Goal: Navigation & Orientation: Understand site structure

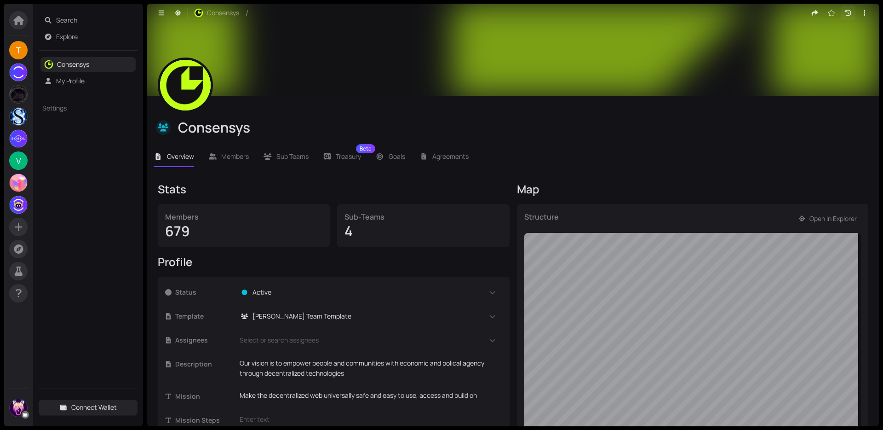
click at [844, 11] on icon "button" at bounding box center [848, 13] width 8 height 6
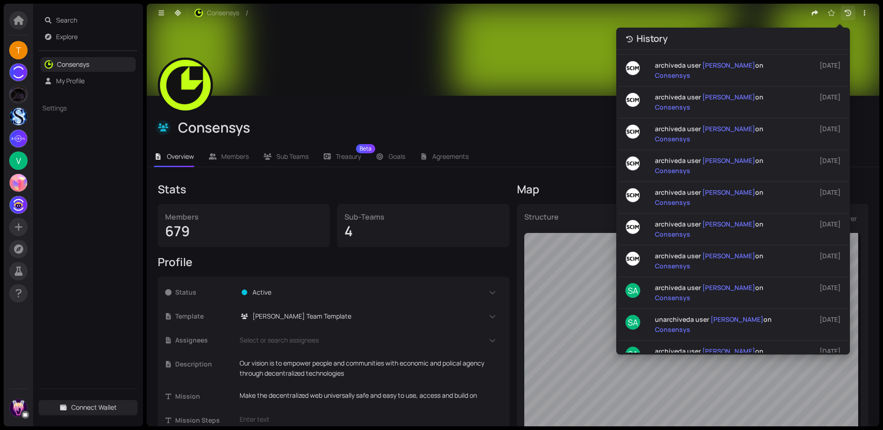
scroll to position [21060, 0]
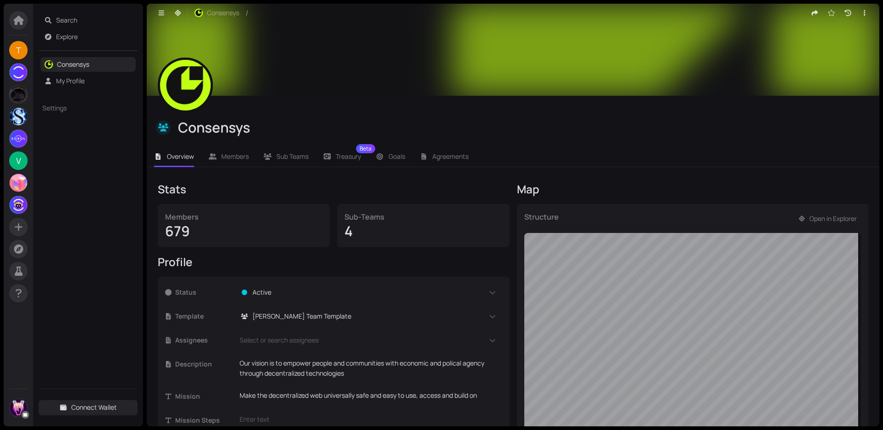
click at [841, 4] on header "Consensys /" at bounding box center [513, 13] width 733 height 18
